Goal: Book appointment/travel/reservation

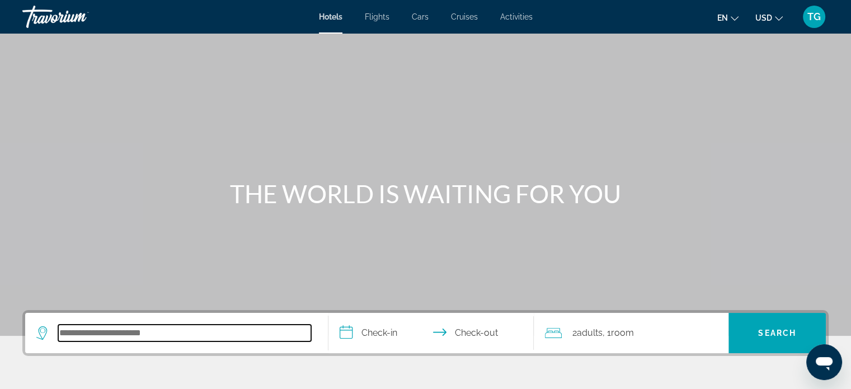
click at [95, 331] on input "Search hotel destination" at bounding box center [184, 332] width 253 height 17
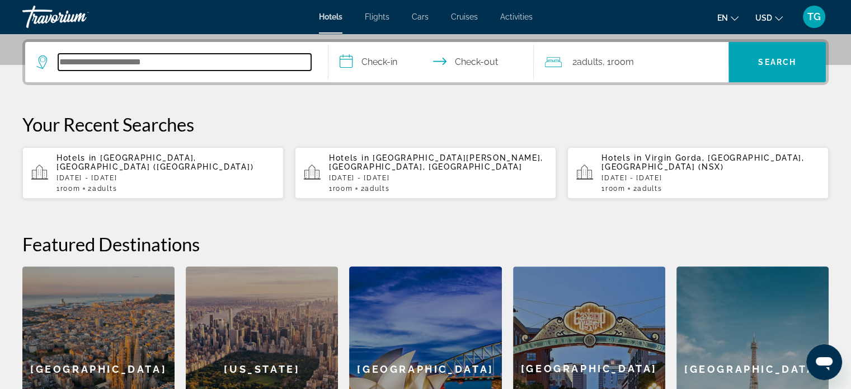
scroll to position [273, 0]
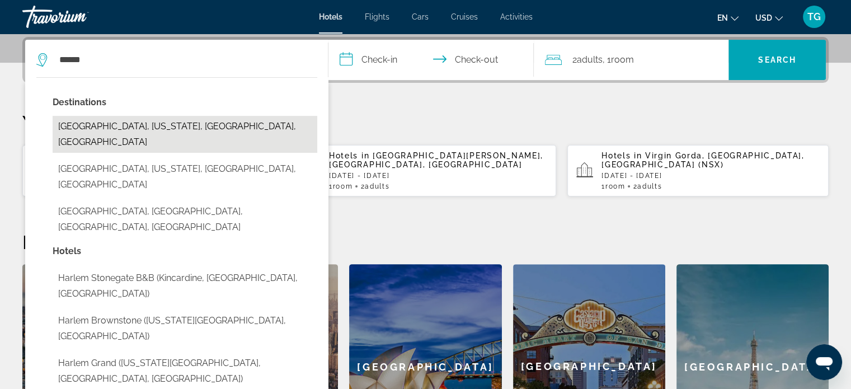
click at [172, 123] on button "[GEOGRAPHIC_DATA], [US_STATE], [GEOGRAPHIC_DATA], [GEOGRAPHIC_DATA]" at bounding box center [185, 134] width 265 height 37
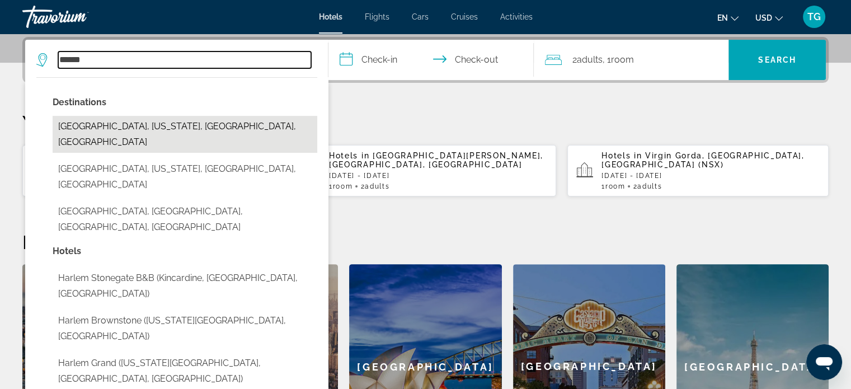
type input "**********"
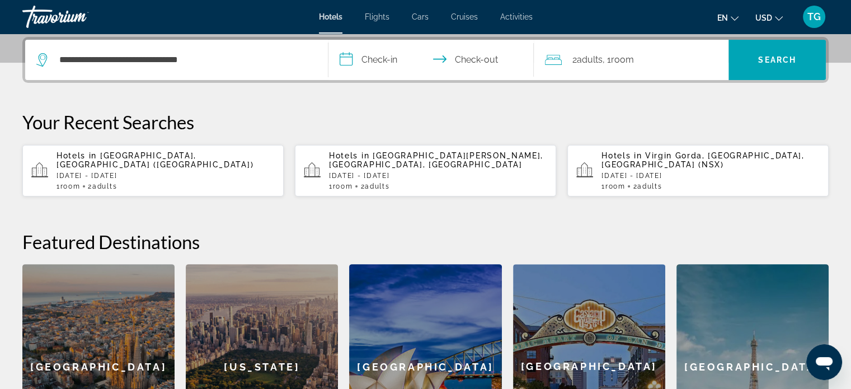
click at [365, 54] on input "**********" at bounding box center [433, 62] width 210 height 44
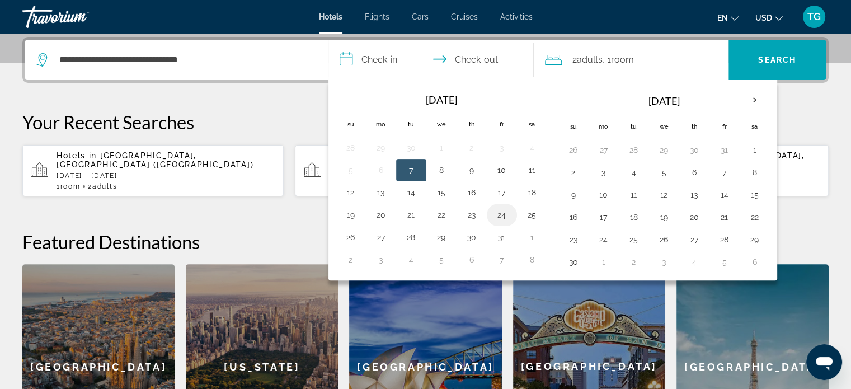
click at [497, 213] on button "24" at bounding box center [502, 215] width 18 height 16
click at [347, 233] on button "26" at bounding box center [351, 237] width 18 height 16
type input "**********"
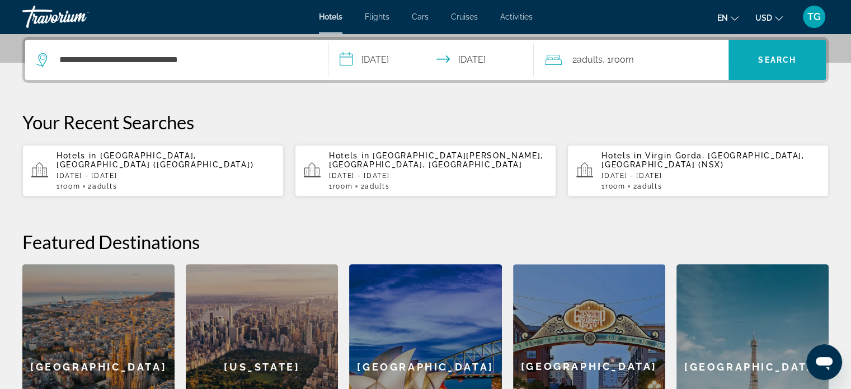
click at [780, 55] on span "Search" at bounding box center [777, 59] width 38 height 9
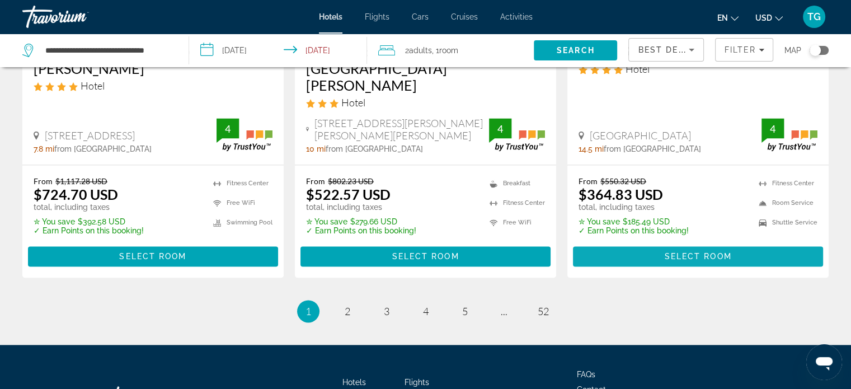
scroll to position [1566, 0]
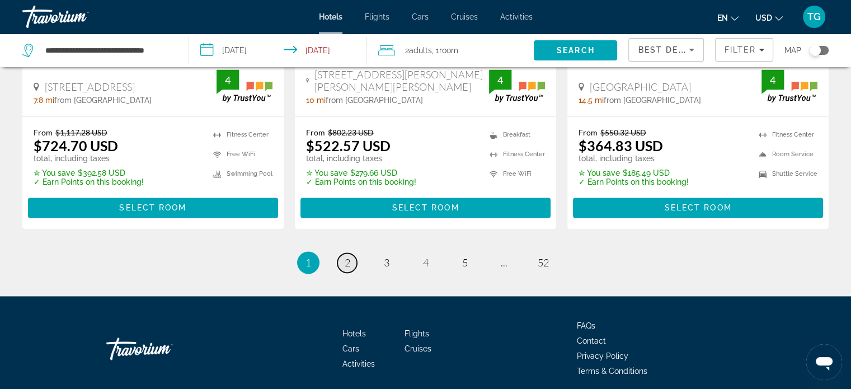
click at [341, 253] on link "page 2" at bounding box center [347, 263] width 20 height 20
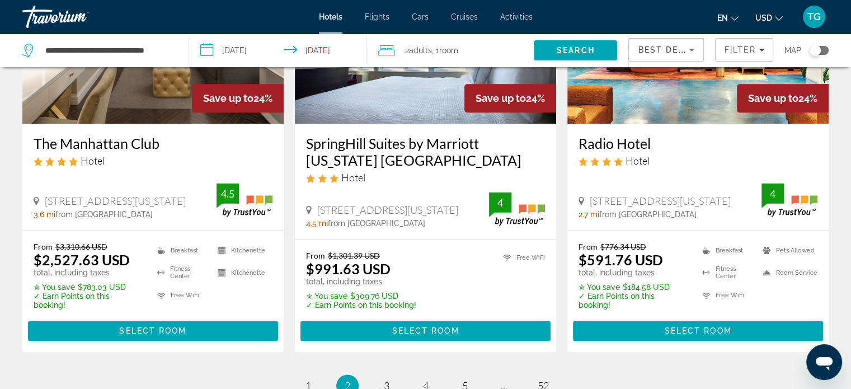
scroll to position [1510, 0]
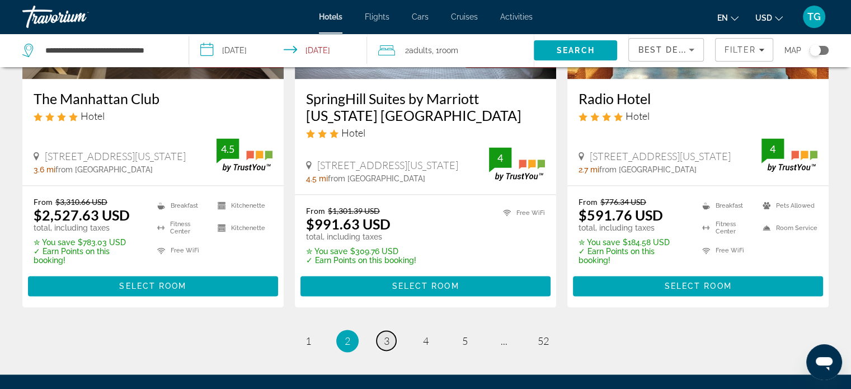
click at [384, 335] on span "3" at bounding box center [387, 341] width 6 height 12
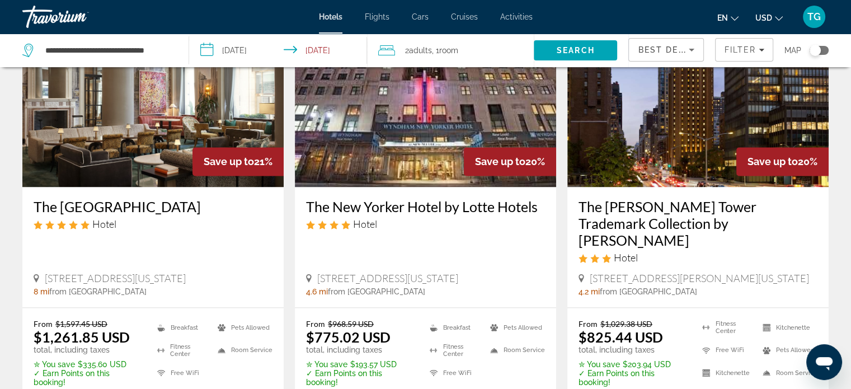
scroll to position [1510, 0]
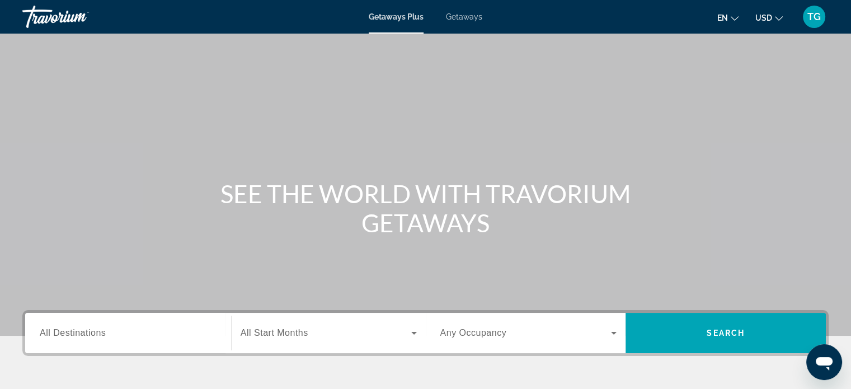
click at [73, 332] on span "All Destinations" at bounding box center [73, 333] width 66 height 10
click at [73, 332] on input "Destination All Destinations" at bounding box center [128, 333] width 177 height 13
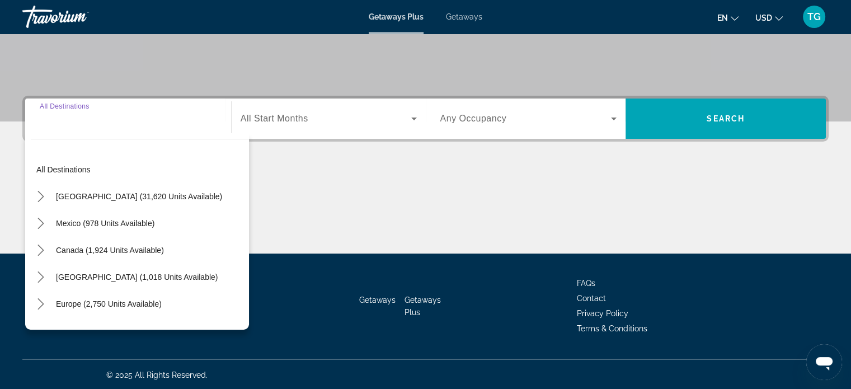
scroll to position [215, 0]
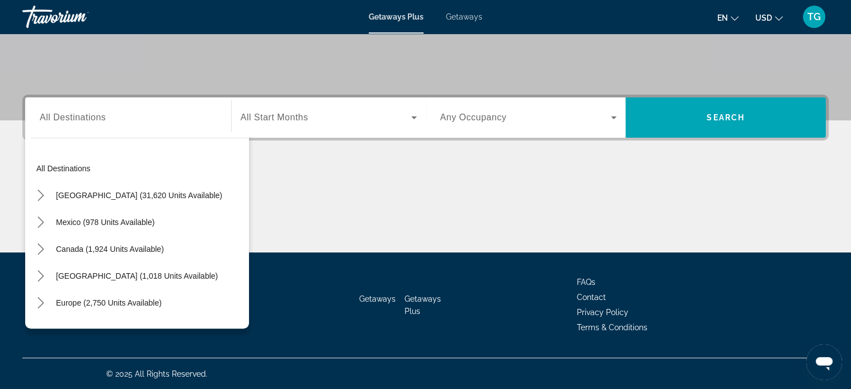
click at [46, 124] on div "Search widget" at bounding box center [128, 118] width 177 height 32
click at [41, 193] on icon "Toggle United States (31,620 units available) submenu" at bounding box center [40, 195] width 6 height 11
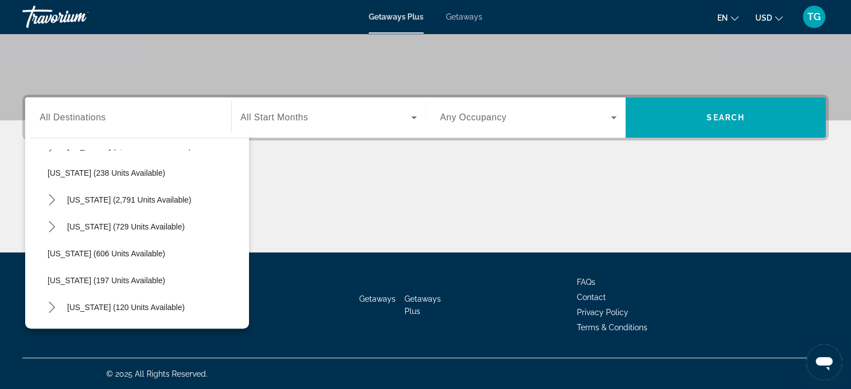
scroll to position [615, 0]
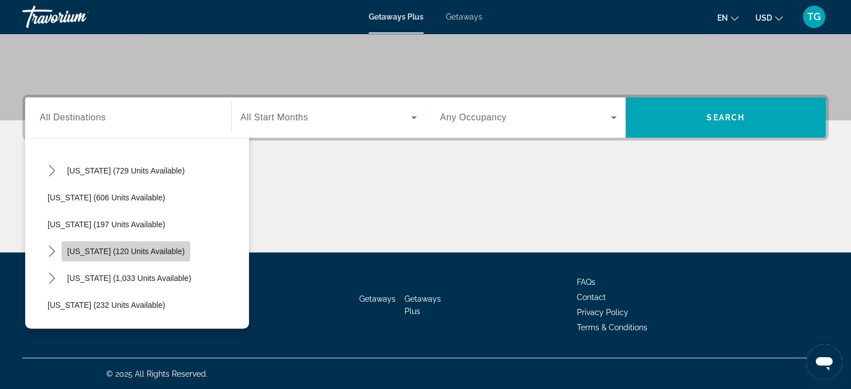
click at [134, 247] on span "New York (120 units available)" at bounding box center [125, 251] width 117 height 9
type input "**********"
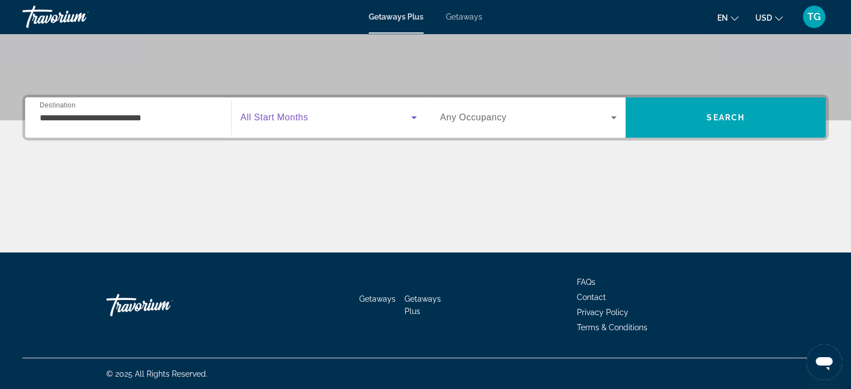
click at [410, 119] on icon "Search widget" at bounding box center [413, 117] width 13 height 13
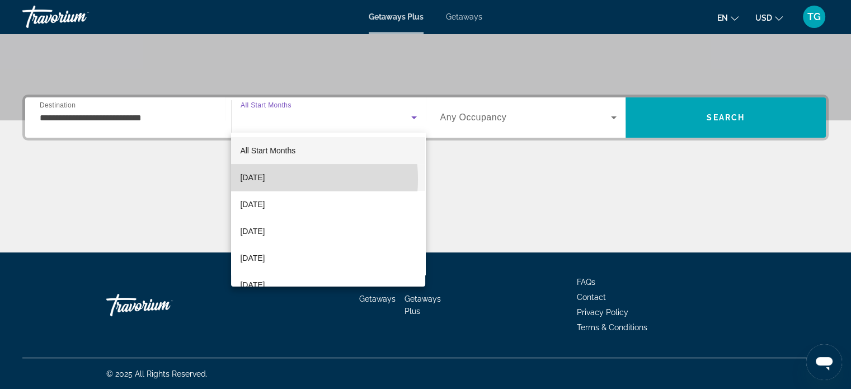
click at [265, 179] on span "October 2025" at bounding box center [252, 177] width 25 height 13
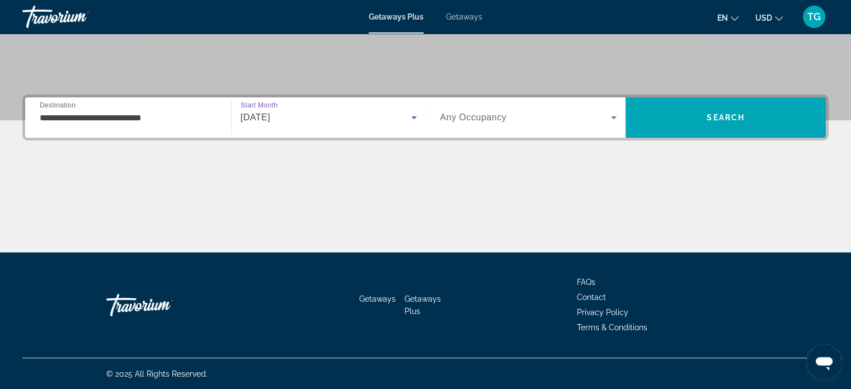
click at [616, 114] on icon "Search widget" at bounding box center [613, 117] width 13 height 13
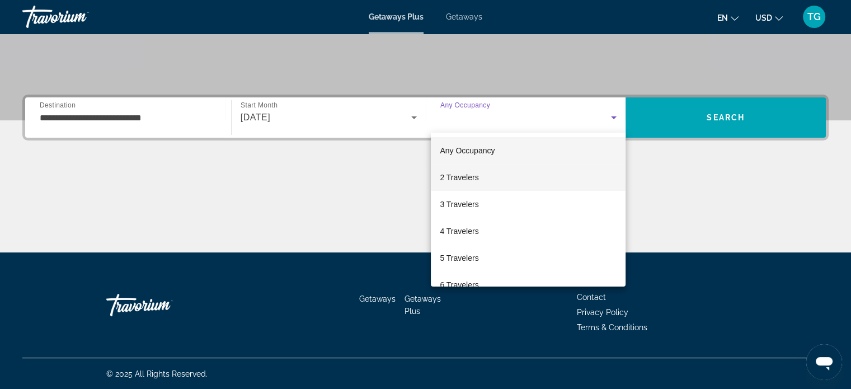
click at [474, 180] on span "2 Travelers" at bounding box center [459, 177] width 39 height 13
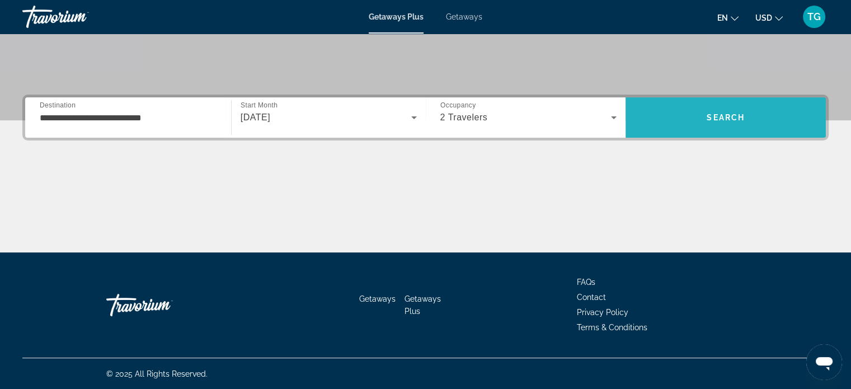
click at [716, 115] on span "Search" at bounding box center [726, 117] width 38 height 9
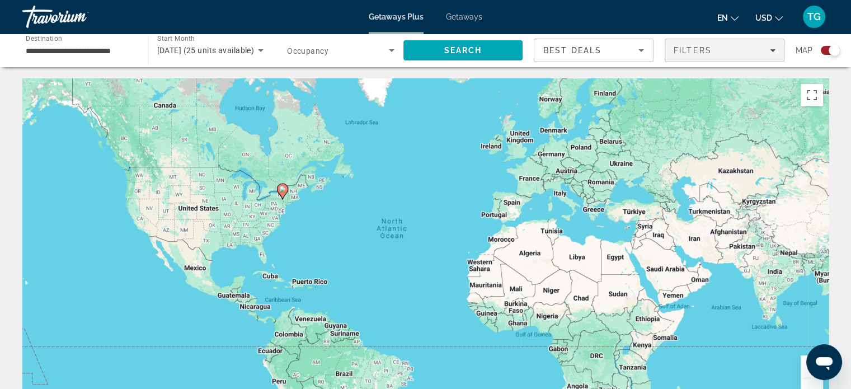
drag, startPoint x: 726, startPoint y: 119, endPoint x: 755, endPoint y: 53, distance: 72.4
click at [727, 118] on div "To activate drag with keyboard, press Alt + Enter. Once in keyboard drag state,…" at bounding box center [425, 246] width 806 height 336
